Goal: Task Accomplishment & Management: Manage account settings

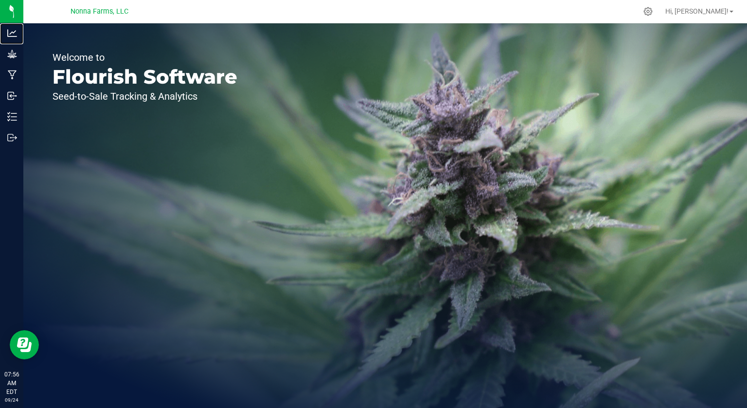
click at [11, 39] on div "Analytics" at bounding box center [13, 32] width 20 height 19
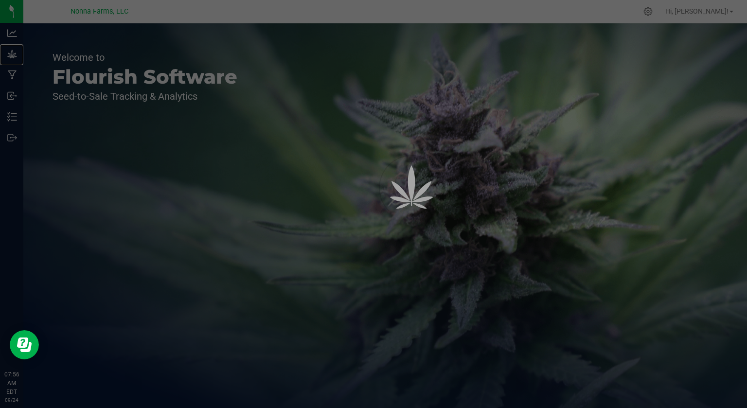
click at [0, 0] on p "Grow" at bounding box center [0, 0] width 0 height 0
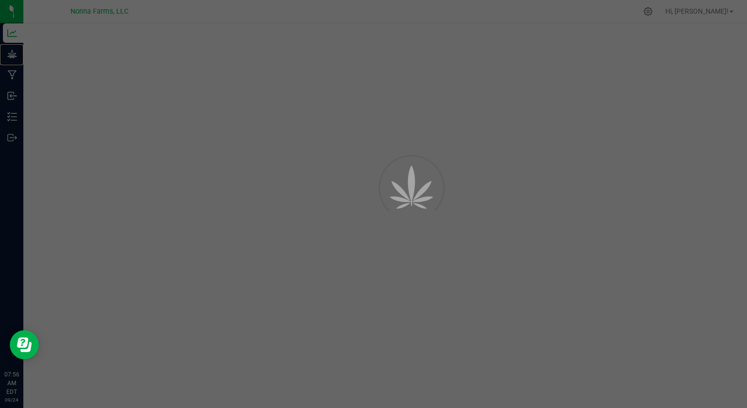
click at [0, 0] on p "Grow" at bounding box center [0, 0] width 0 height 0
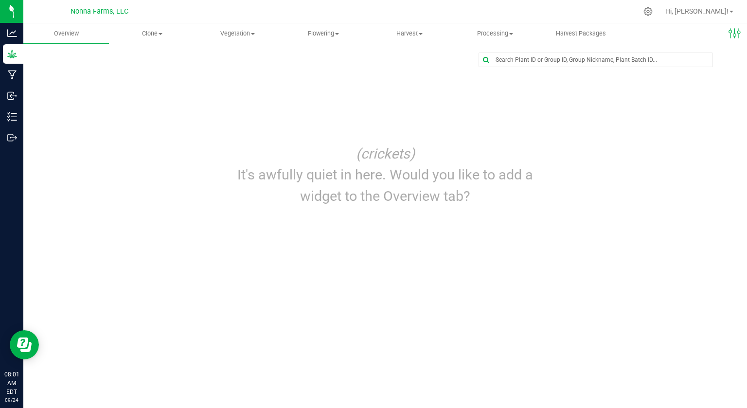
click at [544, 218] on div "Edit dashboard (crickets) It's awfully quiet in here. Would you like to add a w…" at bounding box center [384, 133] width 723 height 180
click at [323, 35] on span "Flowering" at bounding box center [323, 33] width 85 height 9
click at [16, 95] on circle at bounding box center [15, 95] width 1 height 1
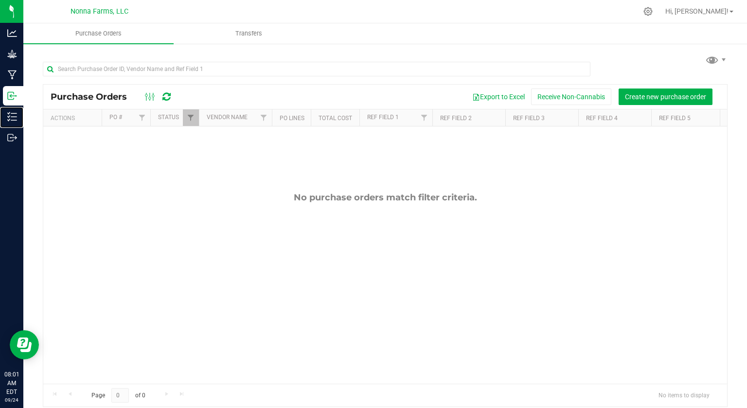
click at [0, 0] on p "Inventory" at bounding box center [0, 0] width 0 height 0
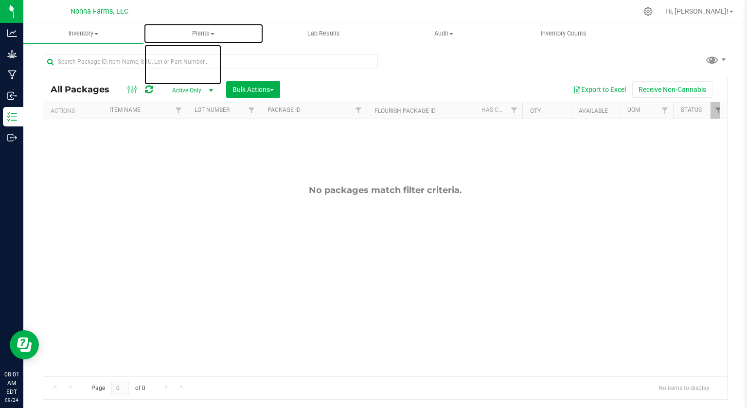
click at [212, 33] on span at bounding box center [212, 34] width 4 height 2
click at [183, 60] on span "All plants" at bounding box center [171, 58] width 56 height 8
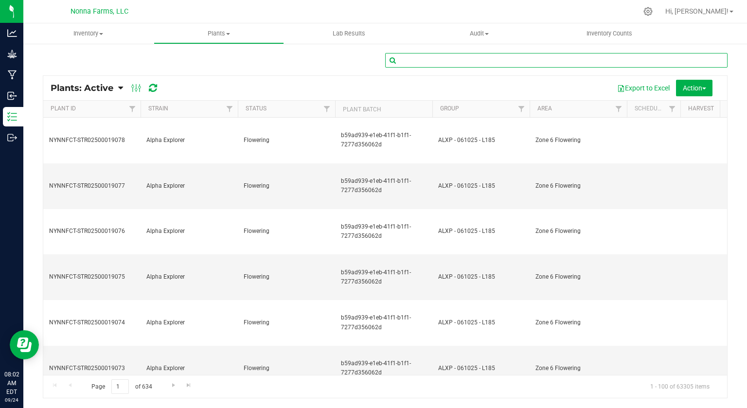
click at [434, 59] on input "text" at bounding box center [556, 60] width 342 height 15
type input "NYNNFCT-STR02100000740"
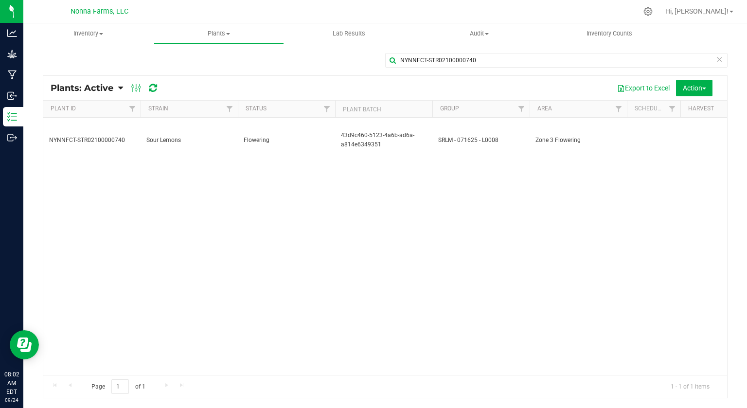
click at [365, 134] on span "43d9c460-5123-4a6b-ad6a-a814e6349351" at bounding box center [384, 140] width 86 height 18
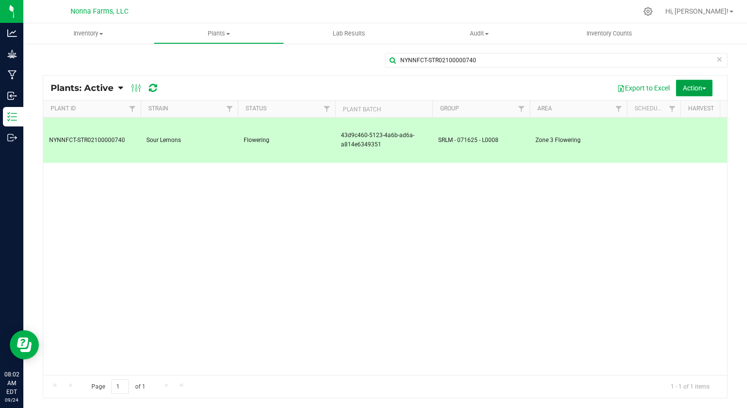
click at [704, 88] on span "button" at bounding box center [704, 89] width 4 height 2
click at [418, 243] on div "NYNNFCT-STR02100000740 Zone 3 Vegetative [DATE] 7:24 PM EDT Sour Lemons Floweri…" at bounding box center [384, 246] width 683 height 257
click at [112, 194] on div "NYNNFCT-STR02100000740 Zone 3 Vegetative [DATE] 7:24 PM EDT Sour Lemons Floweri…" at bounding box center [384, 246] width 683 height 257
click at [18, 44] on div "Grow" at bounding box center [13, 53] width 20 height 19
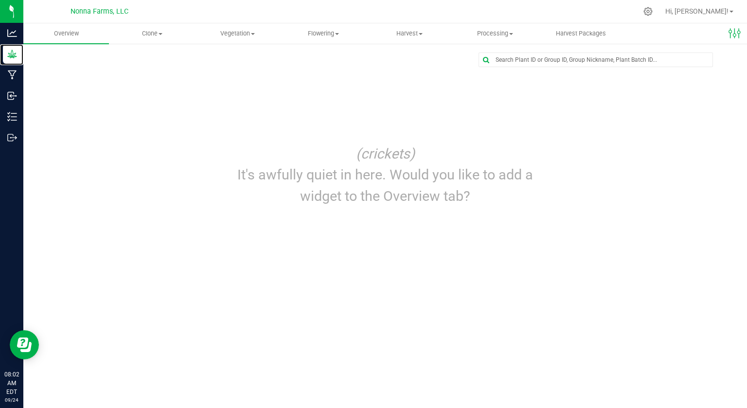
click at [0, 0] on p "Grow" at bounding box center [0, 0] width 0 height 0
click at [420, 34] on span at bounding box center [421, 34] width 4 height 2
click at [403, 60] on span "Harvests" at bounding box center [394, 58] width 54 height 8
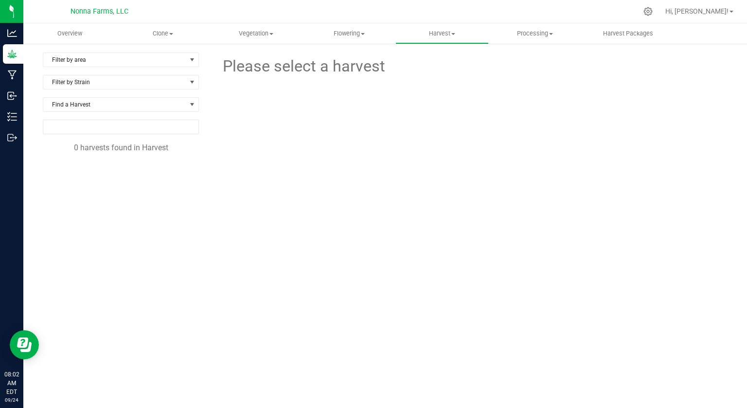
click at [129, 128] on input "NO DATA FOUND" at bounding box center [120, 127] width 155 height 14
type input "NYNNFCT-STR02100000741"
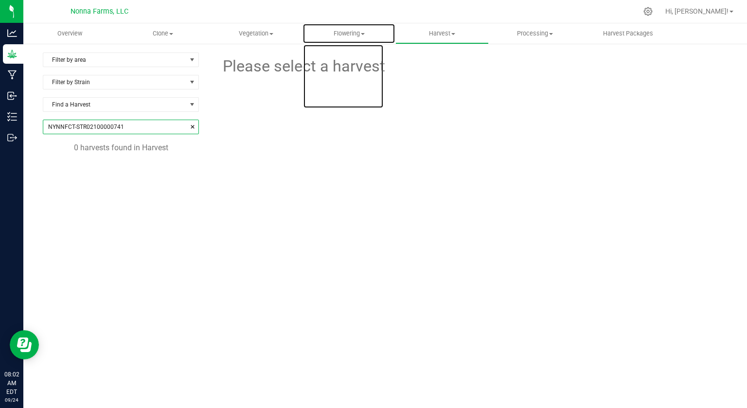
click at [366, 24] on uib-tab-heading "Flowering Create harvest Flowering groups Flowering plants Apply to plants" at bounding box center [349, 33] width 92 height 19
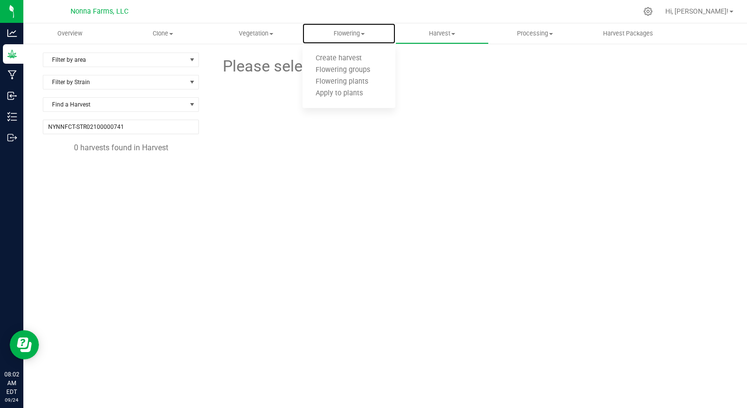
click at [352, 61] on span "Create harvest" at bounding box center [338, 58] width 72 height 8
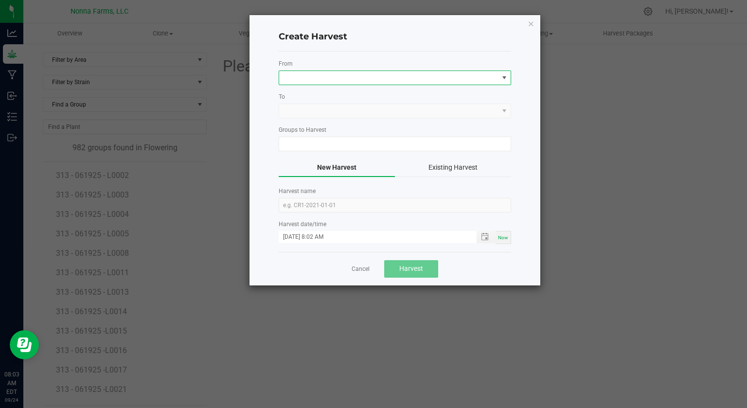
click at [421, 83] on span at bounding box center [388, 78] width 219 height 14
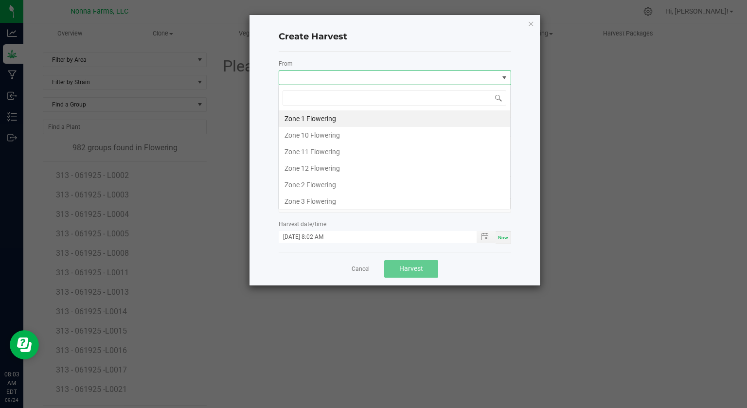
scroll to position [14, 232]
click at [338, 140] on li "Zone 10 Flowering" at bounding box center [394, 135] width 231 height 17
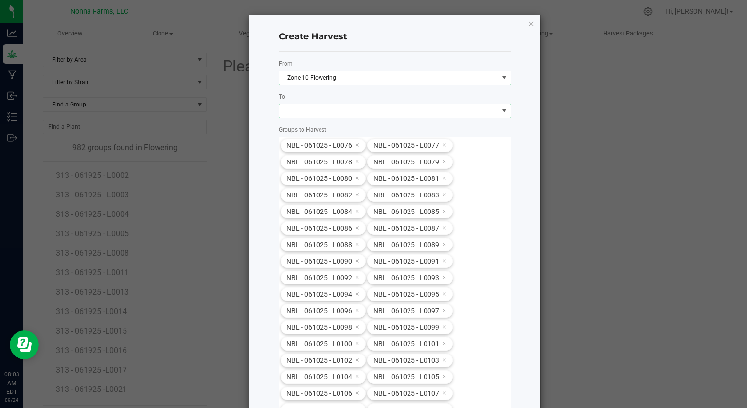
click at [374, 111] on span "NO DATA FOUND" at bounding box center [388, 111] width 219 height 14
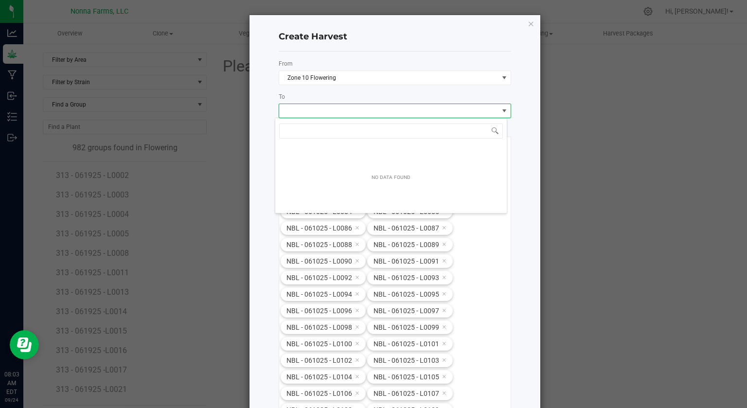
click at [544, 97] on ngb-modal-window "Create Harvest From Zone 10 Flowering To Groups to Harvest NBL - 061025 - L0076…" at bounding box center [377, 204] width 754 height 408
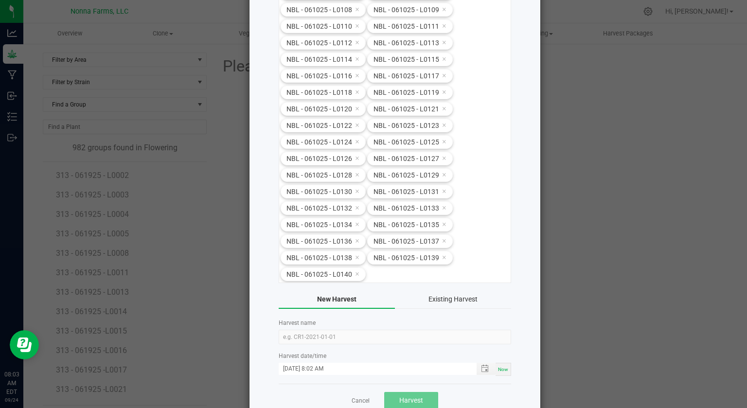
scroll to position [429, 0]
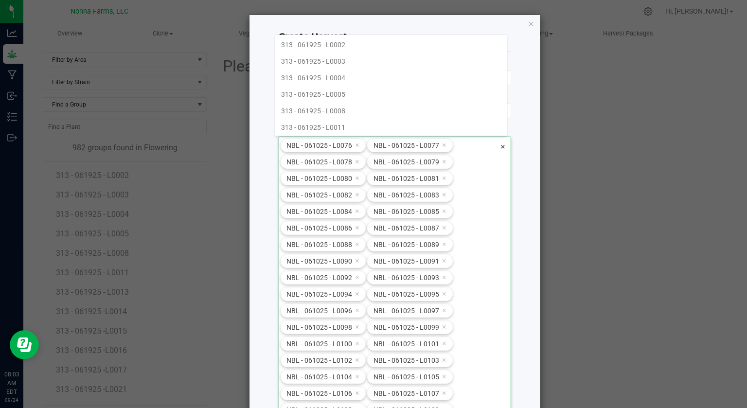
scroll to position [552, 232]
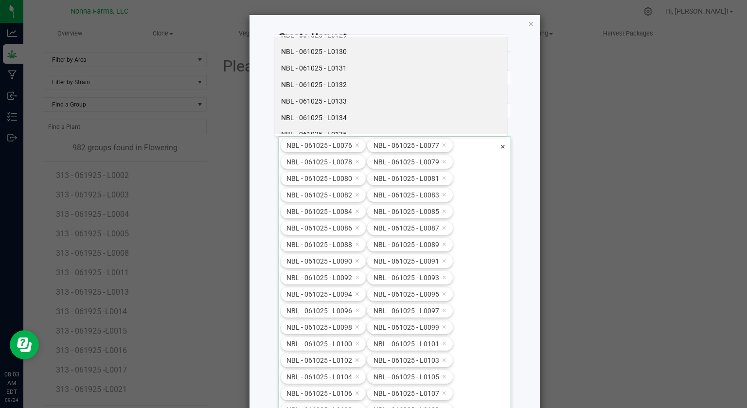
click at [342, 175] on li "NBL - 061025 - L0138" at bounding box center [390, 183] width 231 height 17
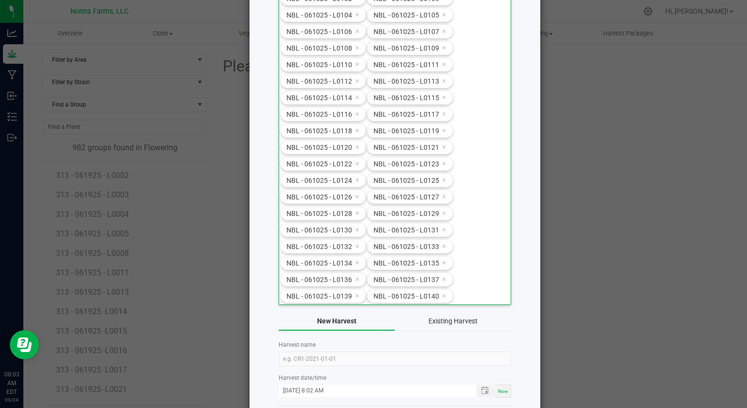
scroll to position [375, 0]
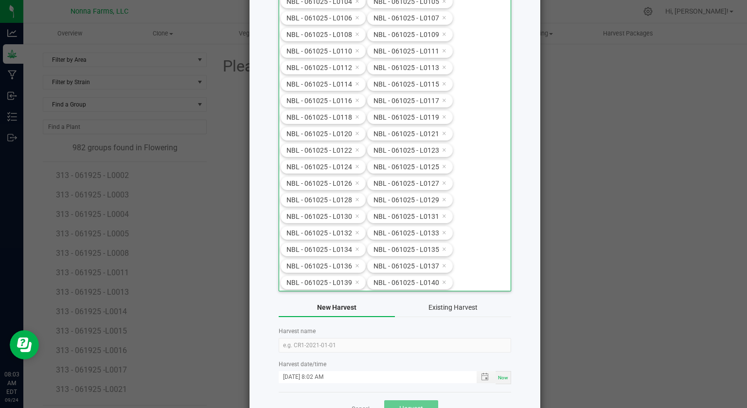
click at [490, 121] on kendo-searchbar at bounding box center [492, 26] width 12 height 529
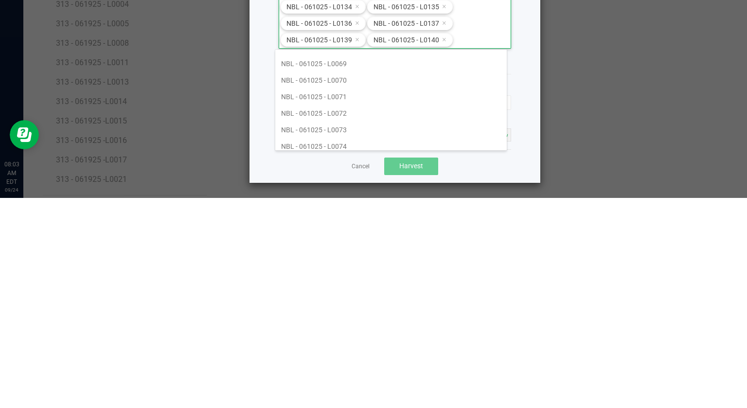
scroll to position [6537, 0]
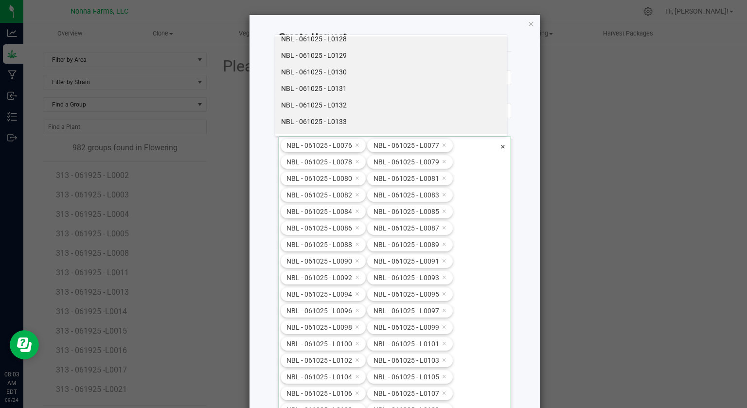
scroll to position [7583, 0]
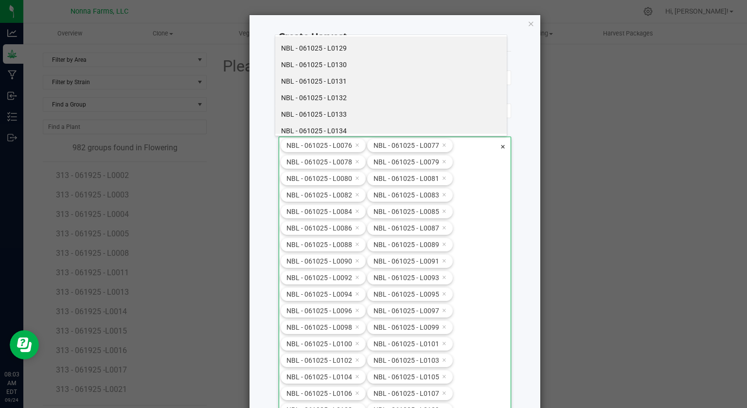
click at [546, 125] on ngb-modal-window "Create Harvest From Zone 10 Flowering To Groups to Harvest NBL - 061025 - L0076…" at bounding box center [377, 204] width 754 height 408
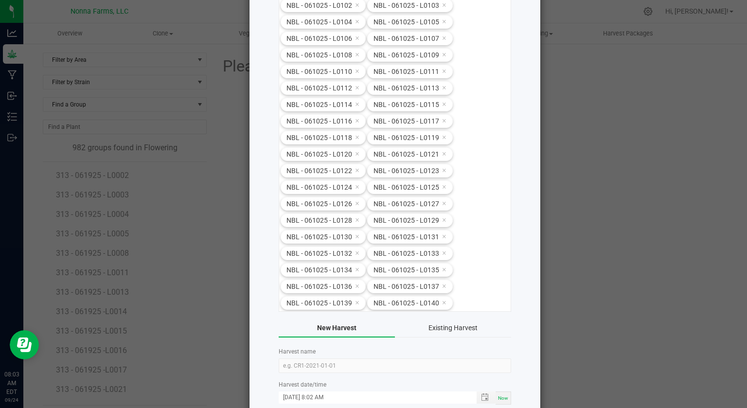
scroll to position [412, 0]
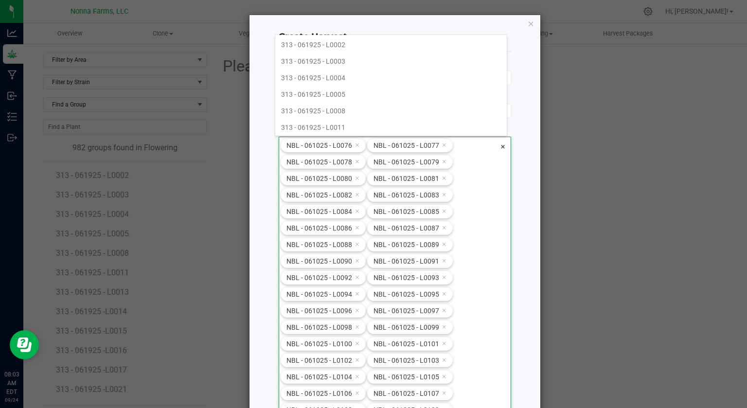
scroll to position [536, 232]
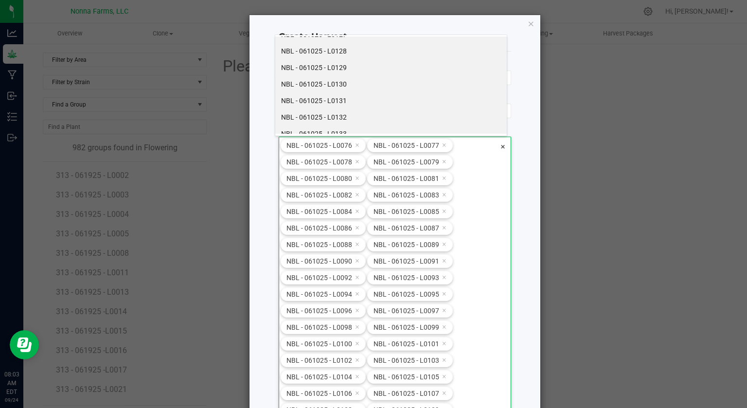
click at [527, 23] on icon "button" at bounding box center [530, 24] width 7 height 12
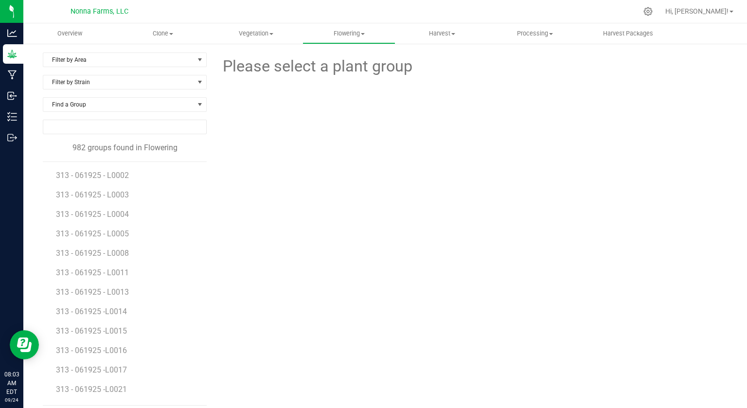
click at [116, 127] on input "NO DATA FOUND" at bounding box center [124, 127] width 163 height 14
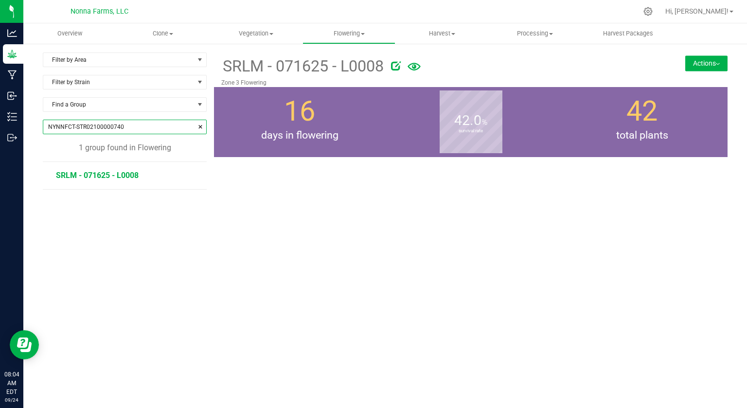
type input "NYNNFCT-STR02100000740"
click at [110, 175] on span "SRLM - 071625 - L0008" at bounding box center [97, 175] width 83 height 9
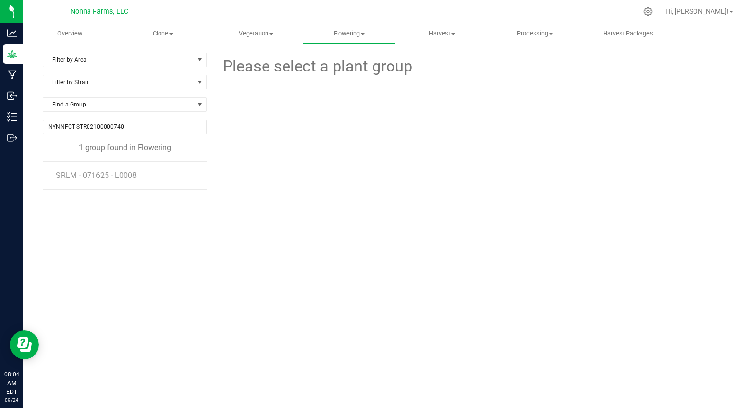
click at [132, 149] on div "1 group found in Flowering" at bounding box center [125, 148] width 164 height 12
click at [87, 175] on span "SRLM - 071625 - L0008" at bounding box center [96, 175] width 81 height 9
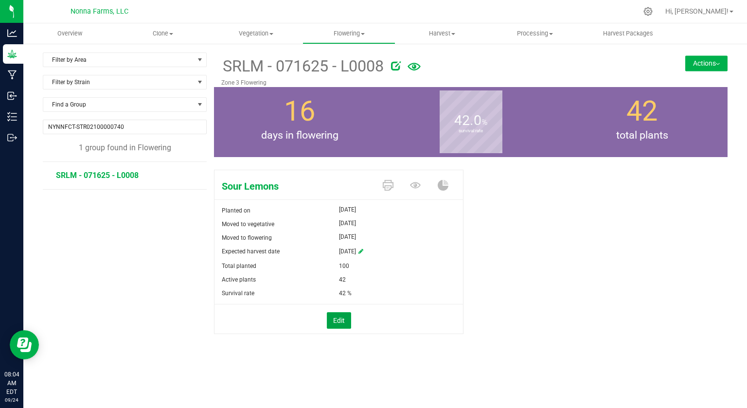
click at [327, 319] on button "Edit" at bounding box center [339, 320] width 24 height 17
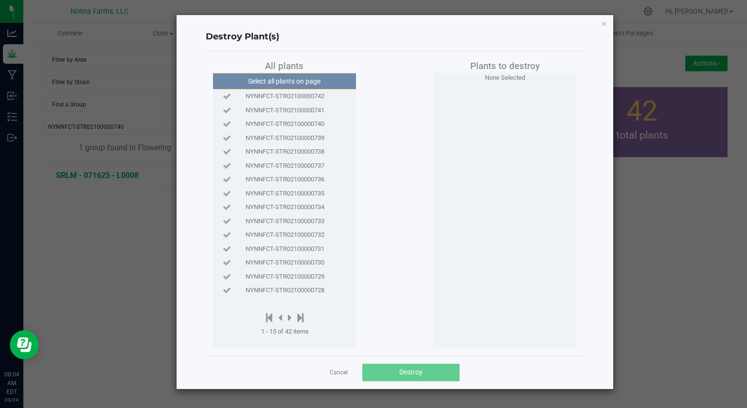
click at [305, 192] on span "NYNNFCT-STR02100000735" at bounding box center [284, 194] width 79 height 10
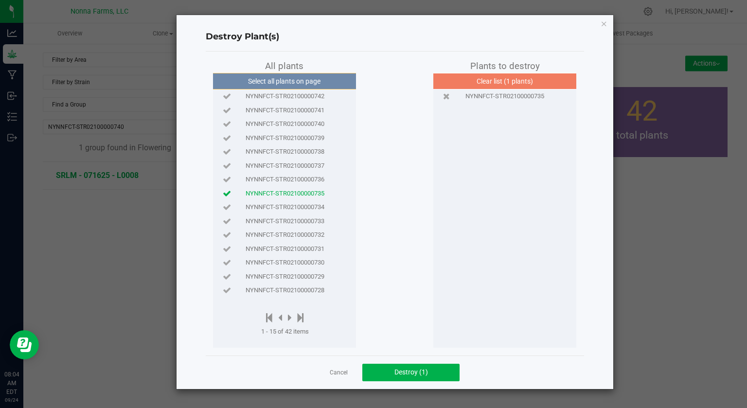
click at [286, 178] on span "NYNNFCT-STR02100000736" at bounding box center [284, 180] width 79 height 10
click at [285, 164] on span "NYNNFCT-STR02100000737" at bounding box center [284, 166] width 79 height 10
click at [281, 152] on span "NYNNFCT-STR02100000738" at bounding box center [284, 152] width 79 height 10
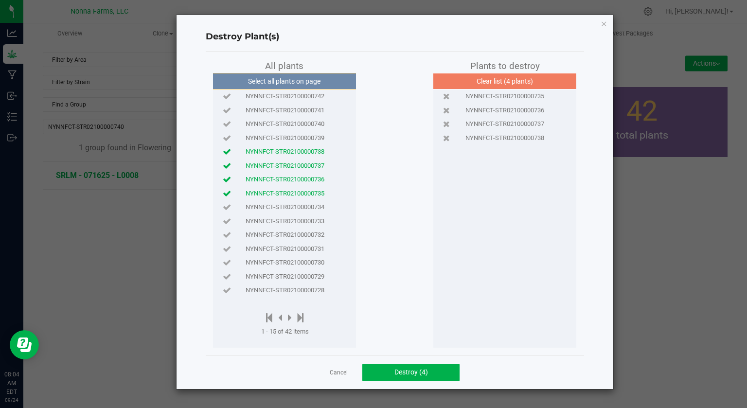
click at [290, 136] on span "NYNNFCT-STR02100000739" at bounding box center [284, 138] width 79 height 10
click at [291, 124] on span "NYNNFCT-STR02100000740" at bounding box center [284, 124] width 79 height 10
click at [289, 109] on span "NYNNFCT-STR02100000741" at bounding box center [284, 110] width 79 height 10
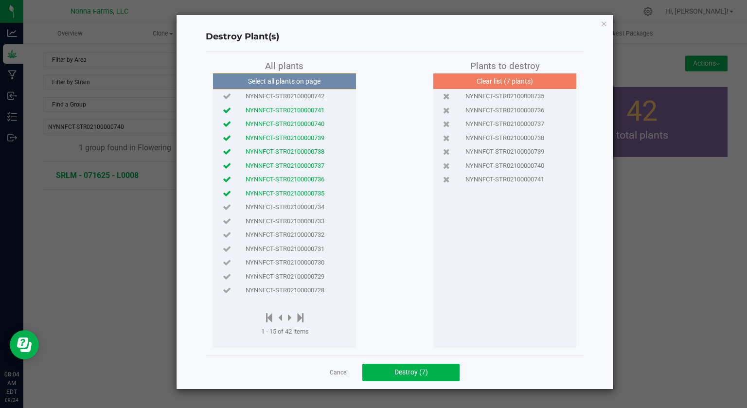
click at [289, 96] on span "NYNNFCT-STR02100000742" at bounding box center [284, 96] width 79 height 10
click at [402, 364] on button "Destroy (8)" at bounding box center [410, 373] width 97 height 18
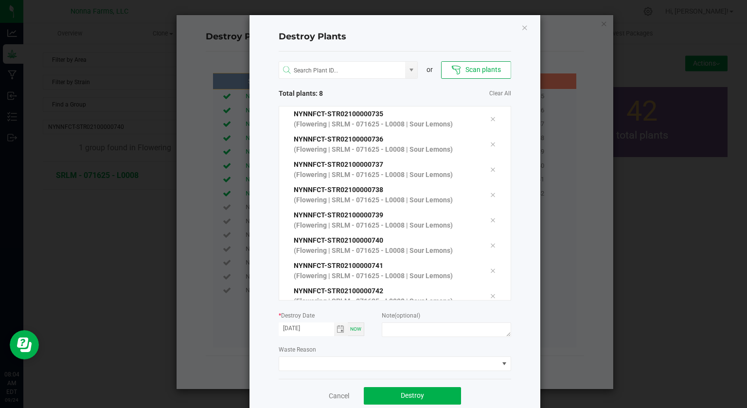
click at [338, 329] on span "Toggle calendar" at bounding box center [340, 329] width 8 height 8
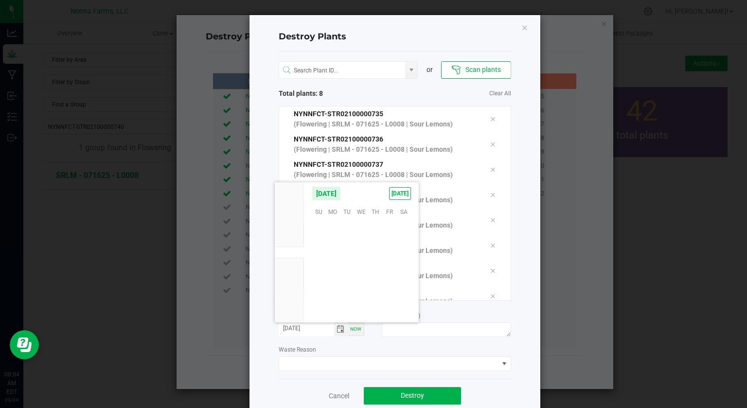
scroll to position [157684, 0]
click at [341, 193] on span "[DATE]" at bounding box center [326, 193] width 29 height 15
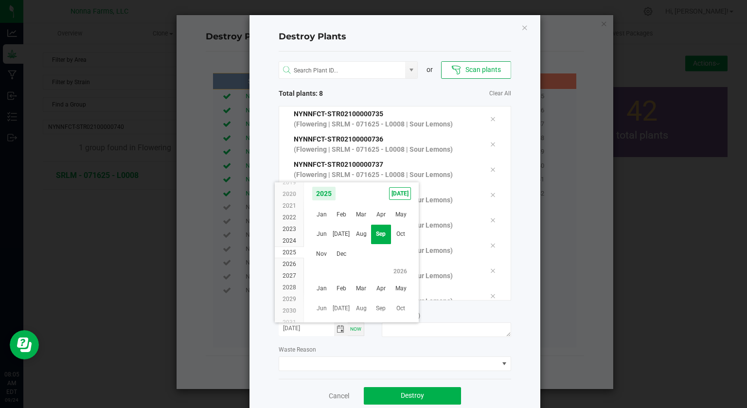
click at [367, 230] on span "Aug" at bounding box center [361, 235] width 20 height 20
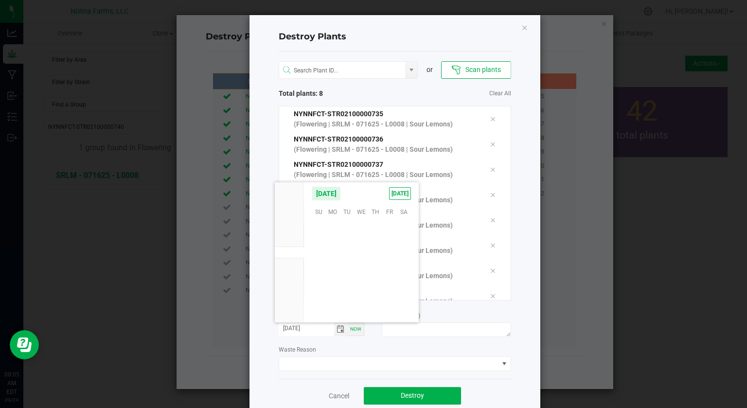
scroll to position [157579, 0]
click at [391, 285] on span "29" at bounding box center [389, 286] width 14 height 15
type input "[DATE]"
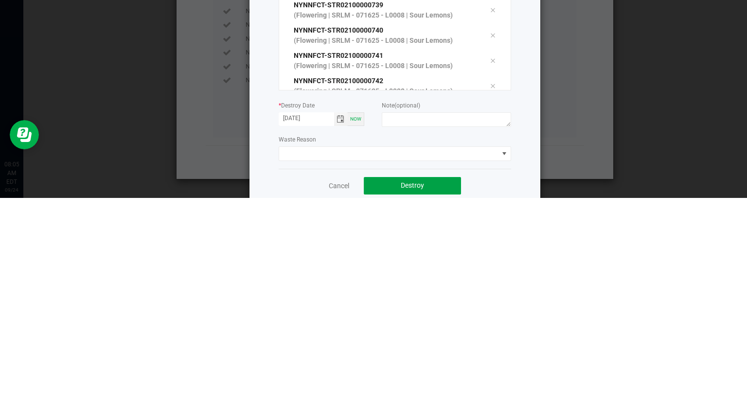
click at [404, 394] on span "Destroy" at bounding box center [412, 395] width 23 height 8
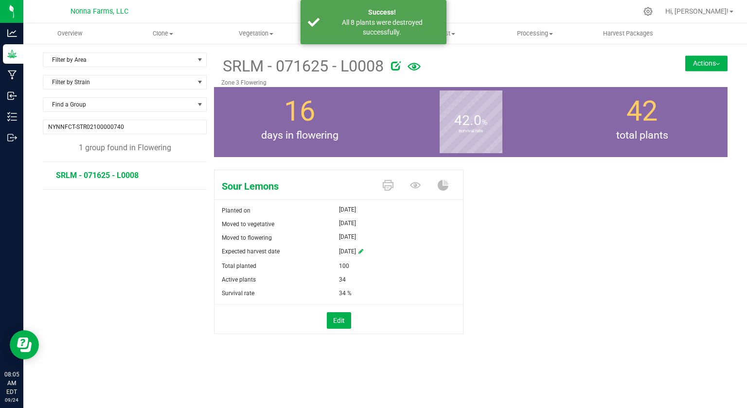
click at [154, 123] on input "NYNNFCT-STR02100000740" at bounding box center [124, 127] width 163 height 14
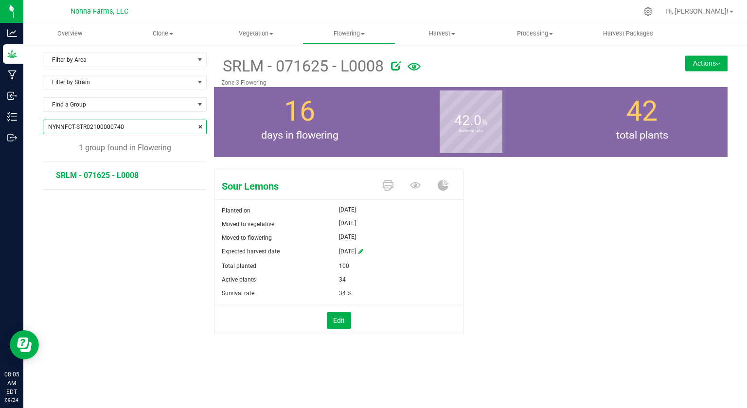
click at [201, 126] on span at bounding box center [200, 127] width 6 height 10
type input "NYNNFCT-STR01900001461"
click at [338, 319] on button "Edit" at bounding box center [339, 320] width 24 height 17
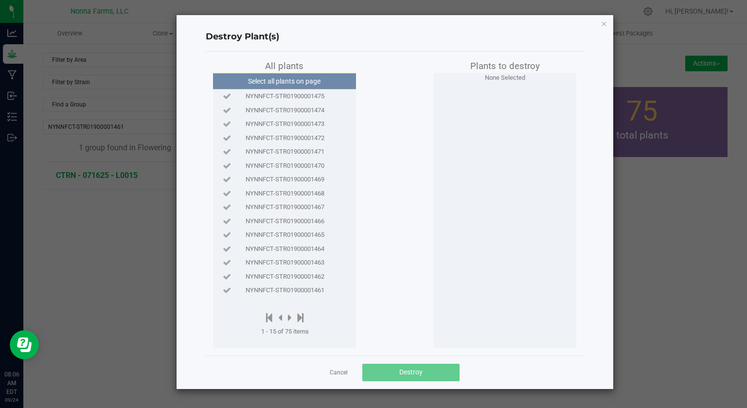
click at [305, 290] on span "NYNNFCT-STR01900001461" at bounding box center [284, 290] width 79 height 10
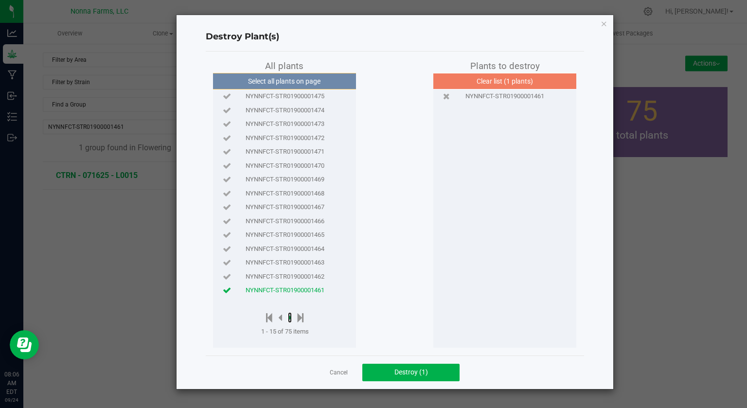
click at [290, 320] on icon at bounding box center [290, 317] width 4 height 11
click at [282, 319] on icon at bounding box center [282, 317] width 4 height 11
click at [310, 274] on span "NYNNFCT-STR01900001462" at bounding box center [284, 277] width 79 height 10
click at [314, 262] on span "NYNNFCT-STR01900001463" at bounding box center [284, 263] width 79 height 10
click at [309, 246] on span "NYNNFCT-STR01900001464" at bounding box center [284, 249] width 79 height 10
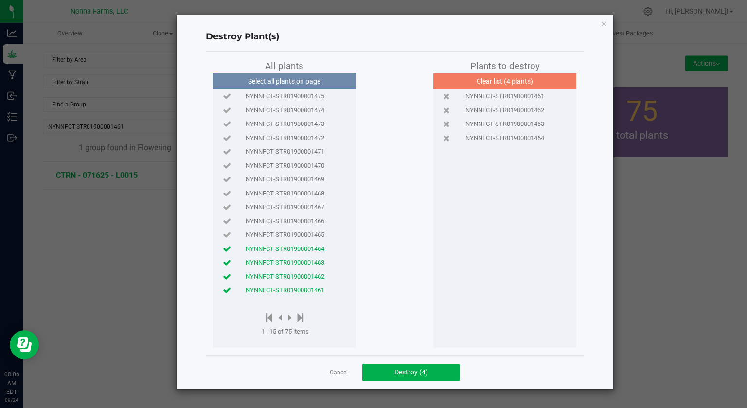
click at [310, 232] on span "NYNNFCT-STR01900001465" at bounding box center [284, 235] width 79 height 10
click at [311, 220] on span "NYNNFCT-STR01900001466" at bounding box center [284, 221] width 79 height 10
click at [312, 204] on span "NYNNFCT-STR01900001467" at bounding box center [284, 207] width 79 height 10
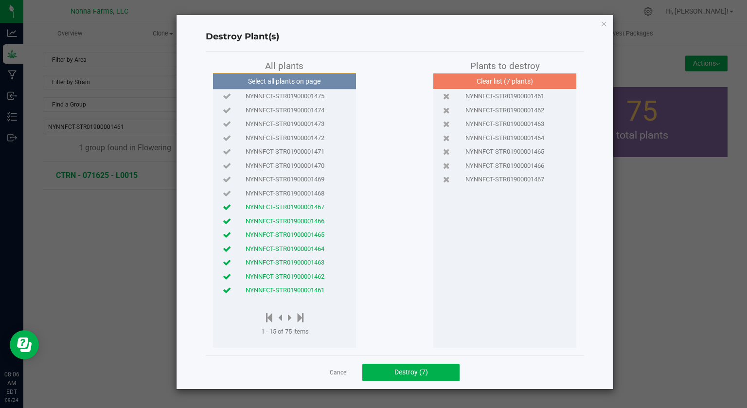
click at [315, 180] on span "NYNNFCT-STR01900001469" at bounding box center [284, 180] width 79 height 10
click at [303, 182] on span "NYNNFCT-STR01900001469" at bounding box center [284, 180] width 79 height 10
click at [315, 192] on span "NYNNFCT-STR01900001468" at bounding box center [284, 194] width 79 height 10
click at [311, 181] on span "NYNNFCT-STR01900001469" at bounding box center [284, 180] width 79 height 10
click at [306, 168] on span "NYNNFCT-STR01900001470" at bounding box center [284, 166] width 79 height 10
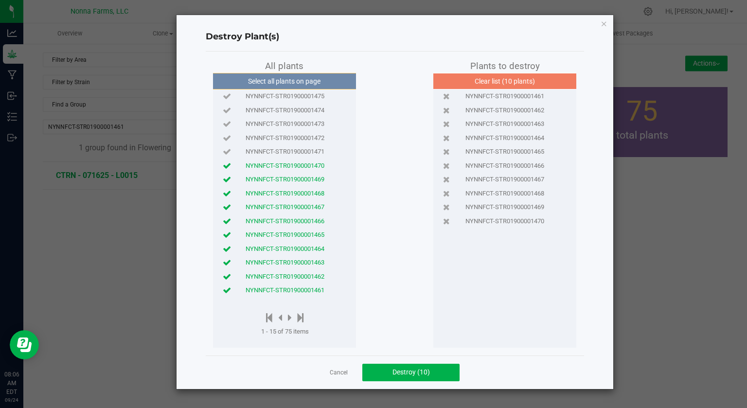
click at [307, 163] on span "NYNNFCT-STR01900001470" at bounding box center [284, 166] width 79 height 10
click at [308, 138] on span "NYNNFCT-STR01900001472" at bounding box center [284, 138] width 79 height 10
click at [295, 153] on span "NYNNFCT-STR01900001471" at bounding box center [284, 152] width 79 height 10
click at [292, 165] on span "NYNNFCT-STR01900001470" at bounding box center [284, 166] width 79 height 10
click at [409, 373] on span "Destroy (12)" at bounding box center [410, 372] width 37 height 8
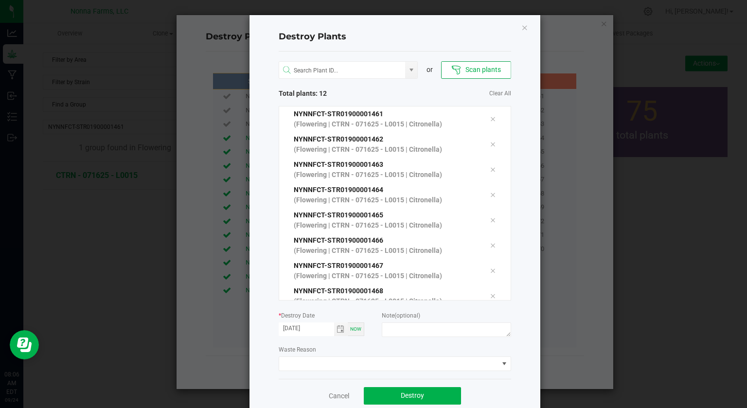
click at [323, 328] on input "[DATE]" at bounding box center [306, 328] width 55 height 12
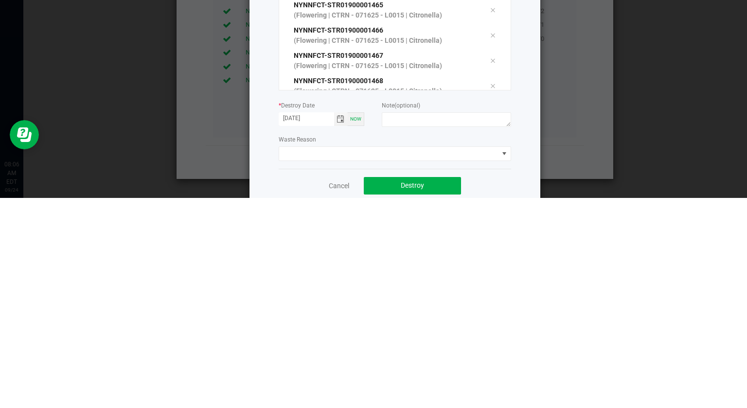
click at [338, 329] on span "Toggle calendar" at bounding box center [340, 329] width 8 height 8
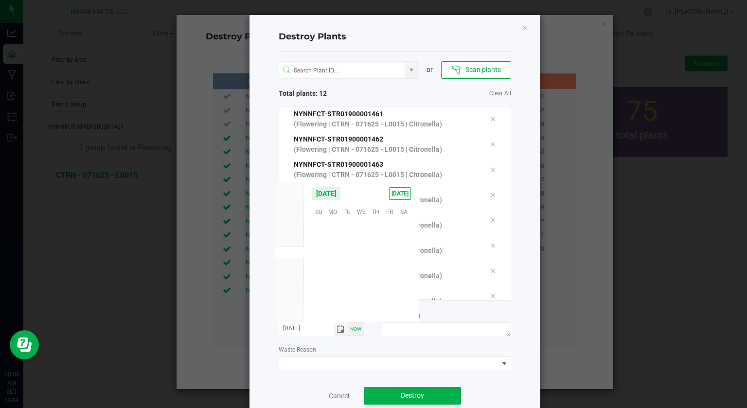
scroll to position [157684, 0]
click at [341, 193] on span "[DATE]" at bounding box center [326, 193] width 29 height 15
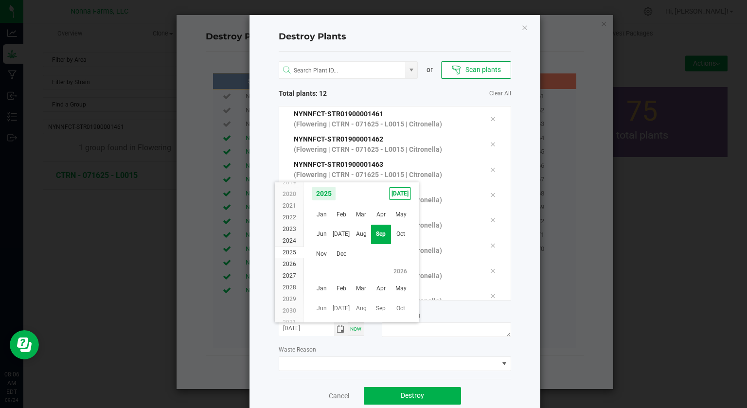
click at [362, 234] on span "Aug" at bounding box center [361, 235] width 20 height 20
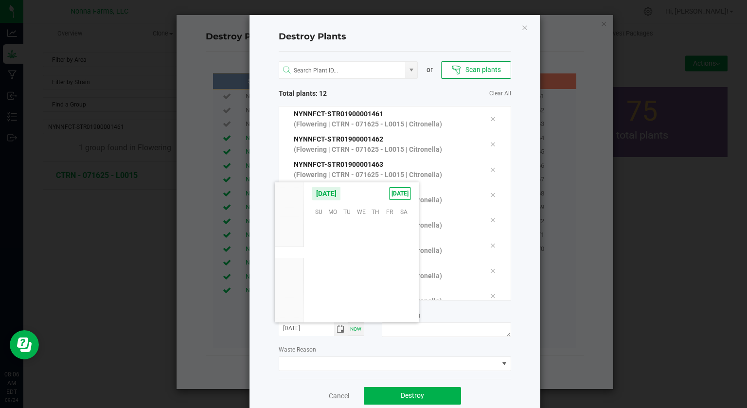
scroll to position [157579, 0]
click at [333, 286] on span "25" at bounding box center [333, 286] width 14 height 15
type input "[DATE]"
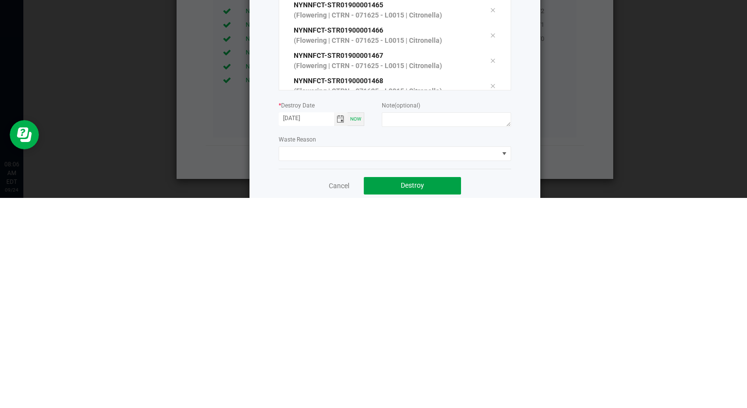
click at [416, 399] on span "Destroy" at bounding box center [412, 395] width 23 height 8
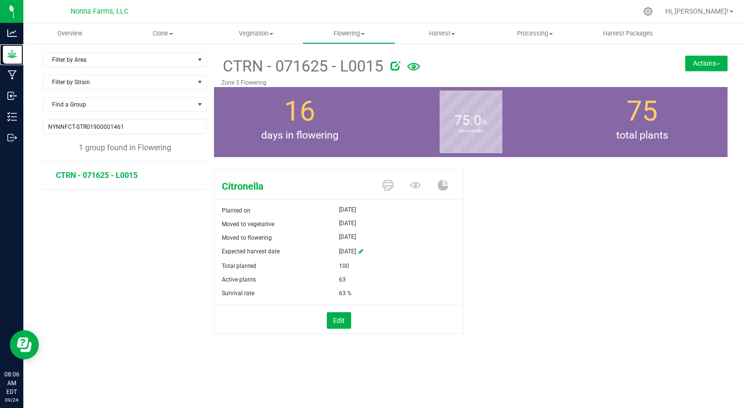
click at [8, 60] on div "Grow" at bounding box center [13, 53] width 20 height 19
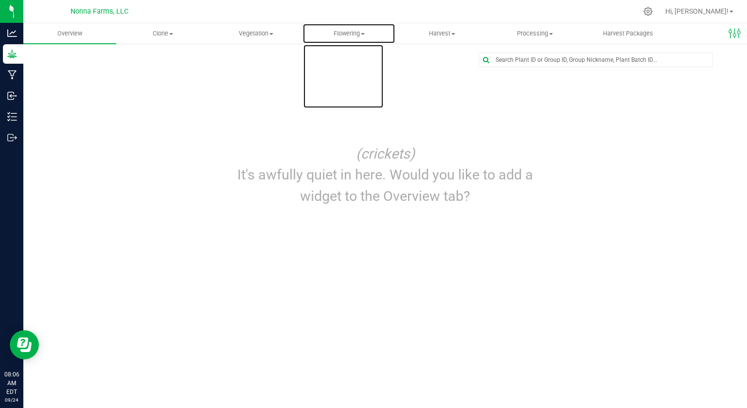
click at [370, 41] on uib-tab-heading "Flowering Create harvest Flowering groups Flowering plants Apply to plants" at bounding box center [349, 33] width 92 height 19
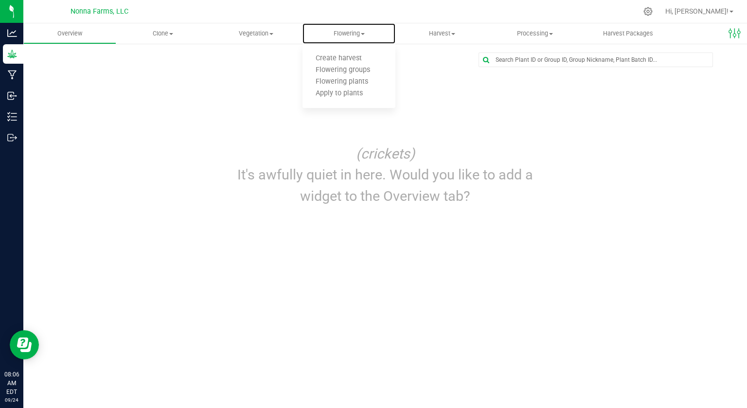
click at [358, 74] on span "Flowering groups" at bounding box center [342, 70] width 81 height 8
click at [442, 241] on div "Overview Clone Create plants Cloning groups Cloning plants Apply to plants Vege…" at bounding box center [384, 215] width 723 height 385
